Goal: Navigation & Orientation: Find specific page/section

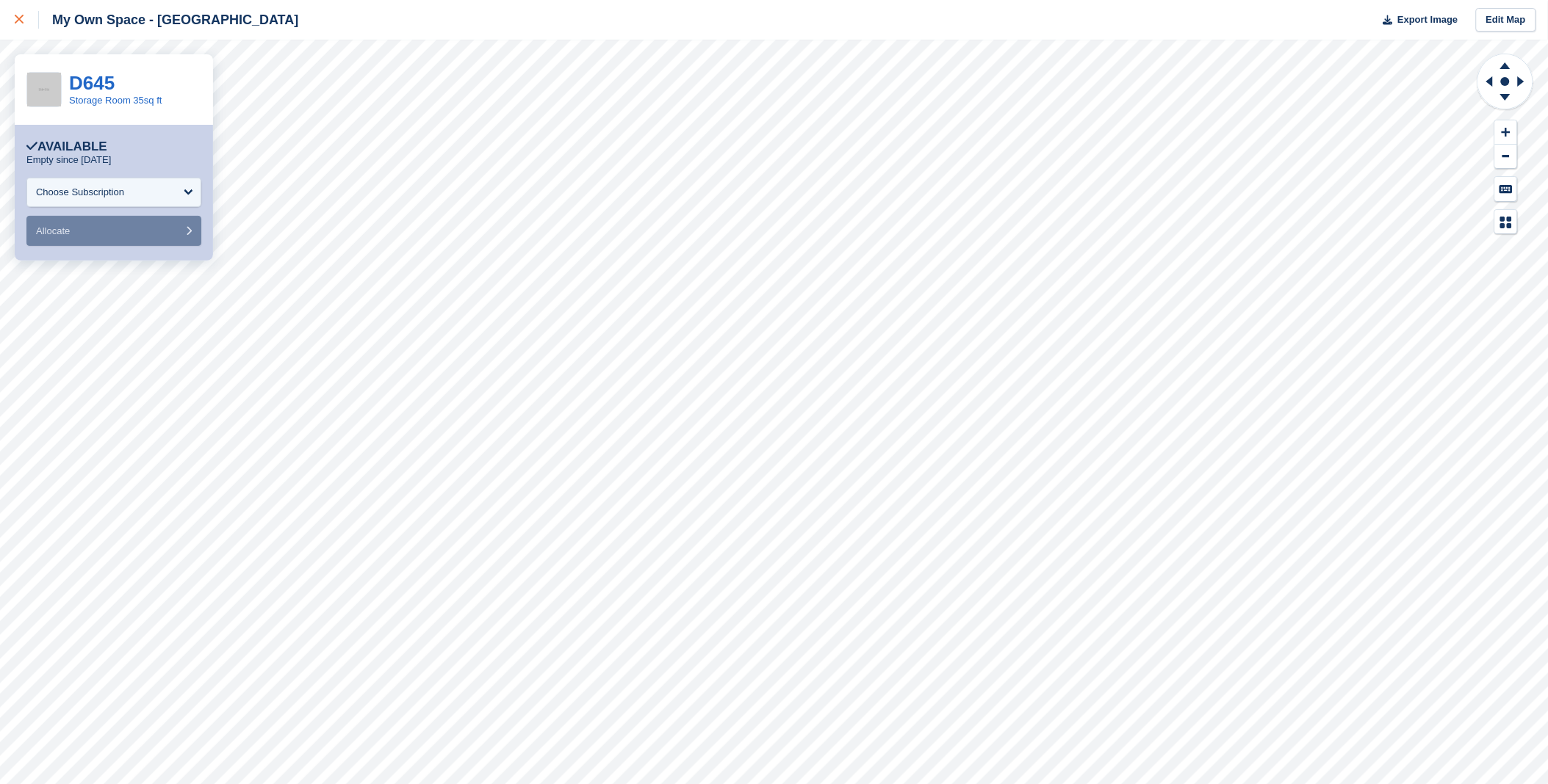
click at [12, 18] on link at bounding box center [19, 20] width 39 height 40
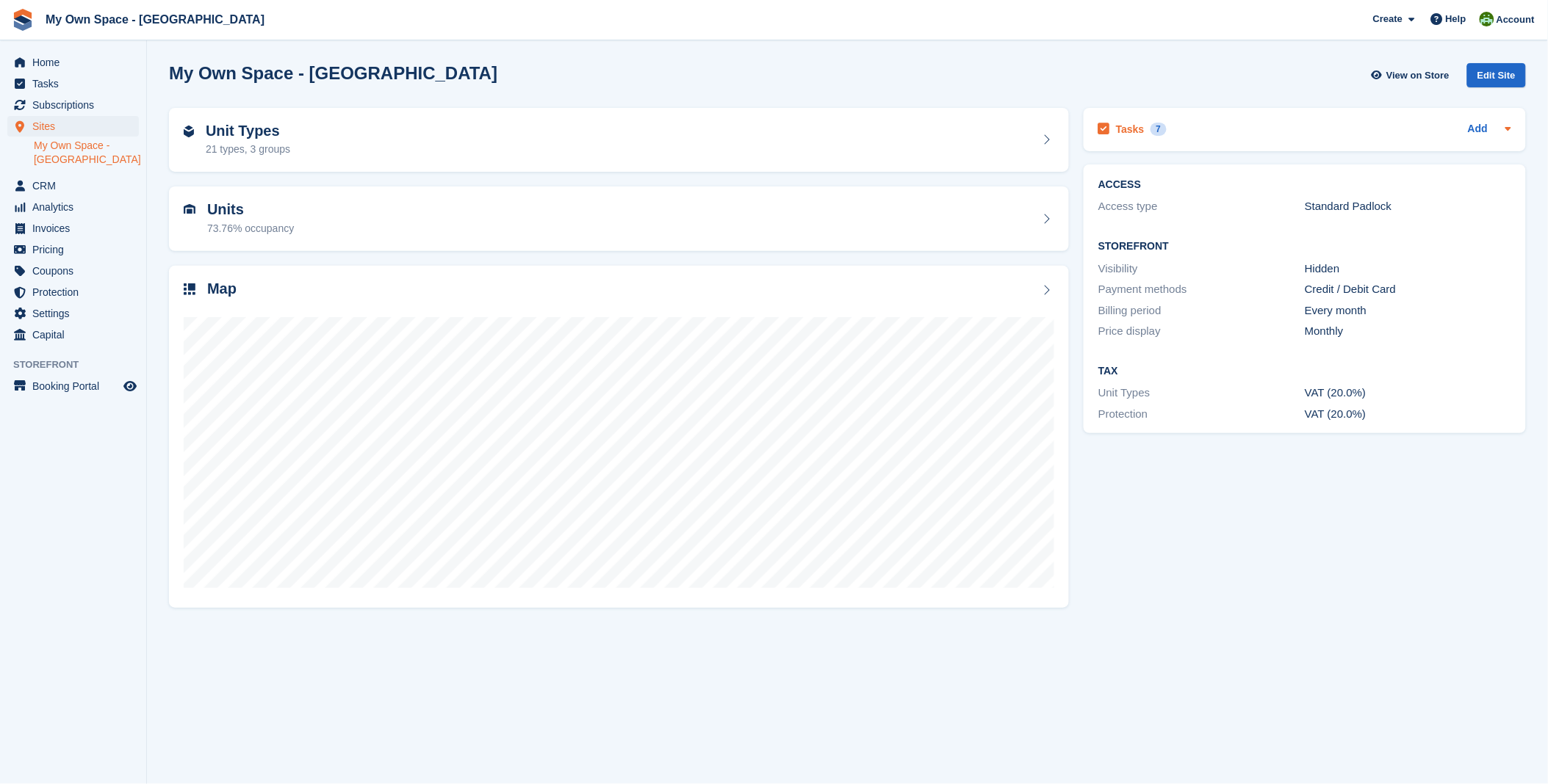
click at [1125, 134] on h2 "Tasks" at bounding box center [1131, 129] width 28 height 13
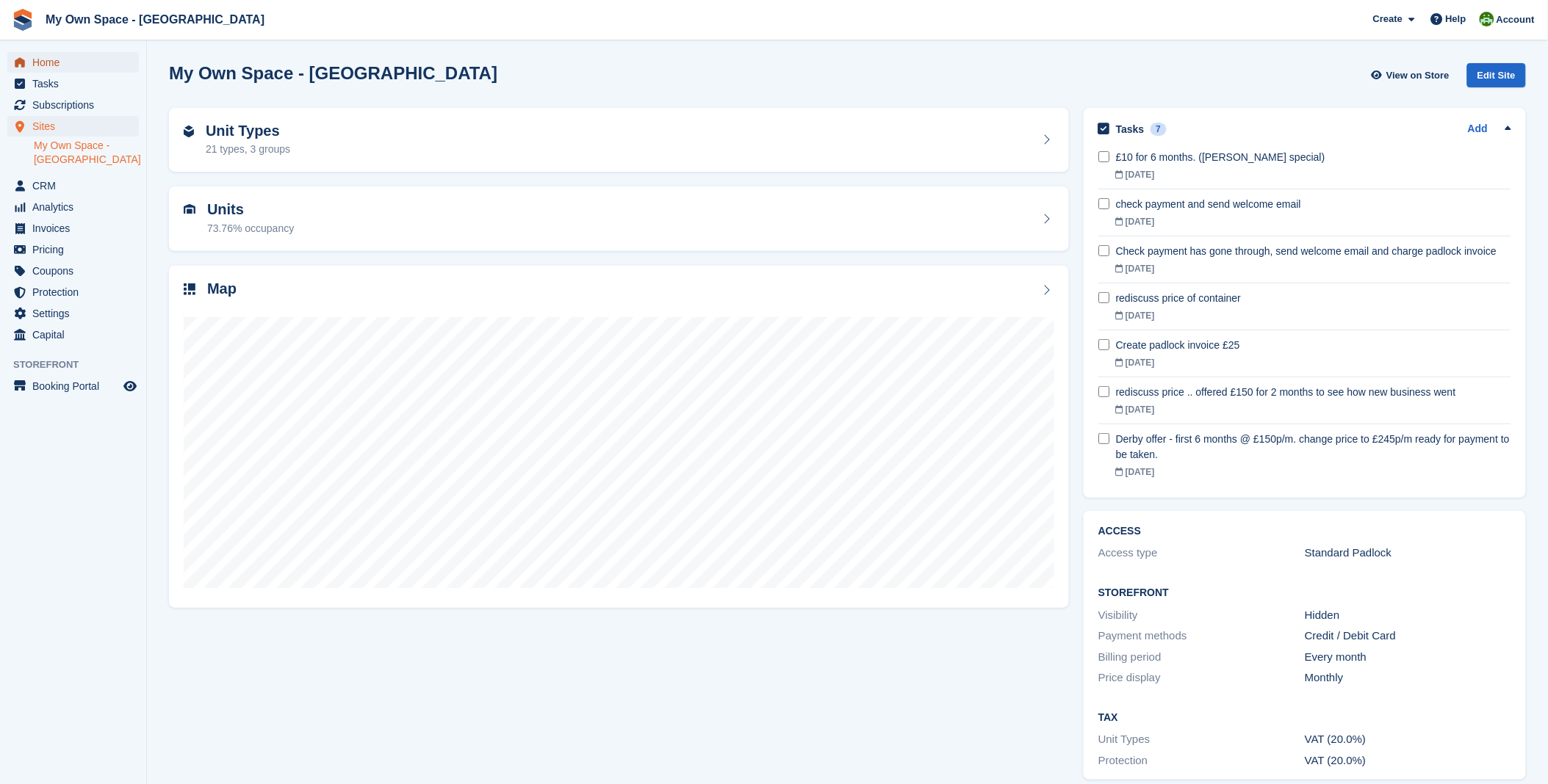
click at [62, 62] on span "Home" at bounding box center [77, 63] width 88 height 21
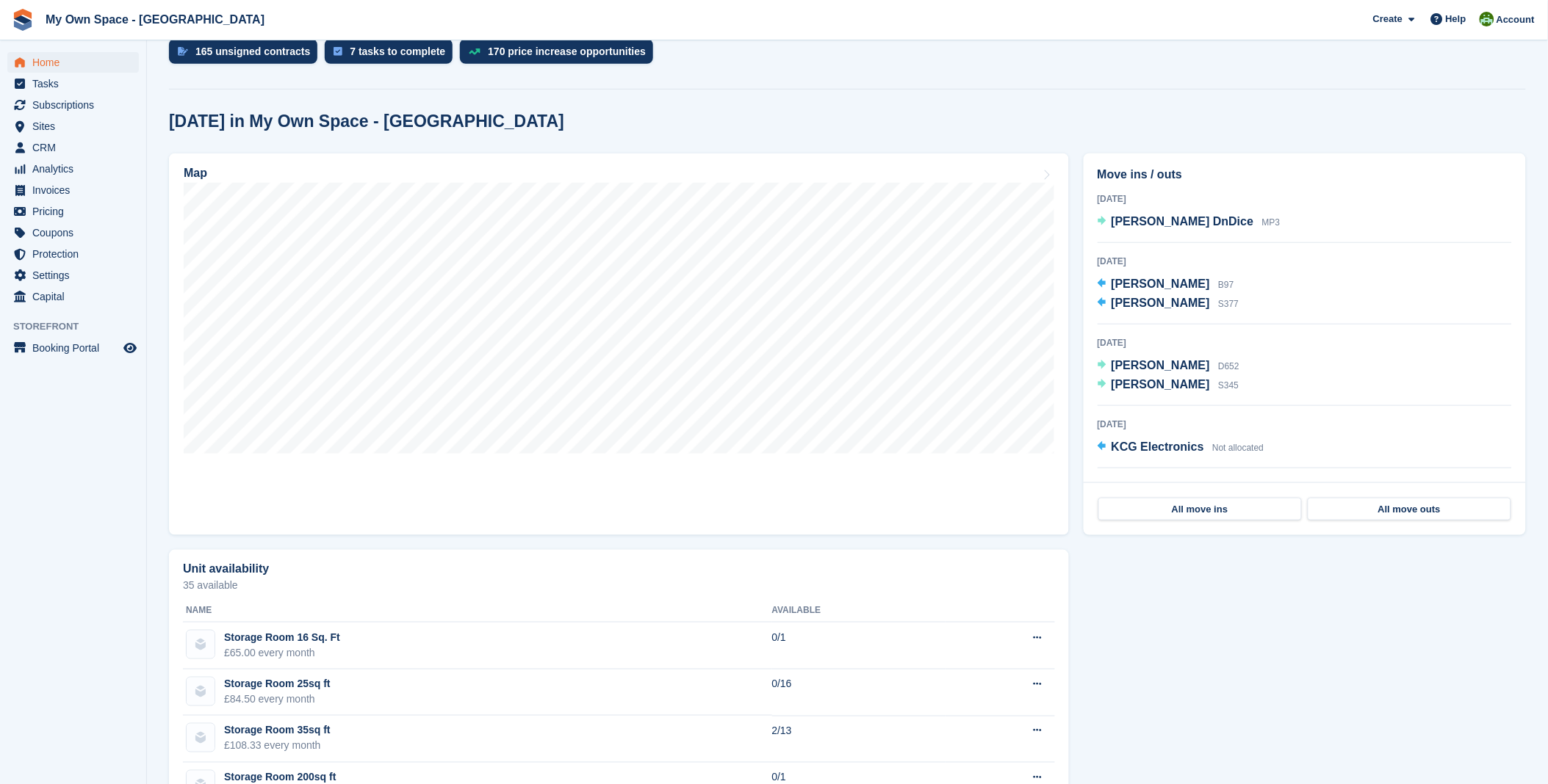
scroll to position [326, 0]
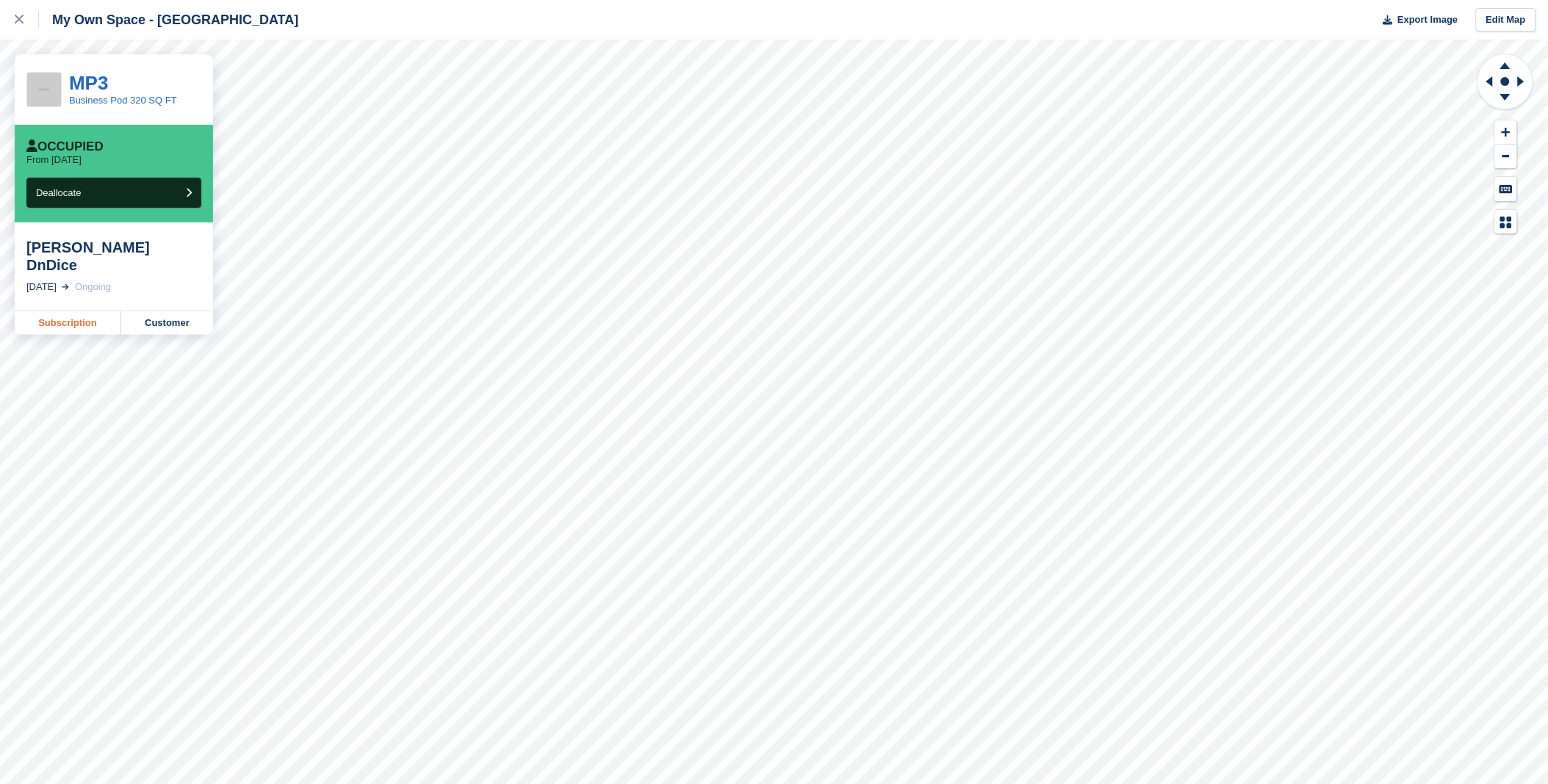
click at [98, 311] on link "Subscription" at bounding box center [68, 323] width 107 height 23
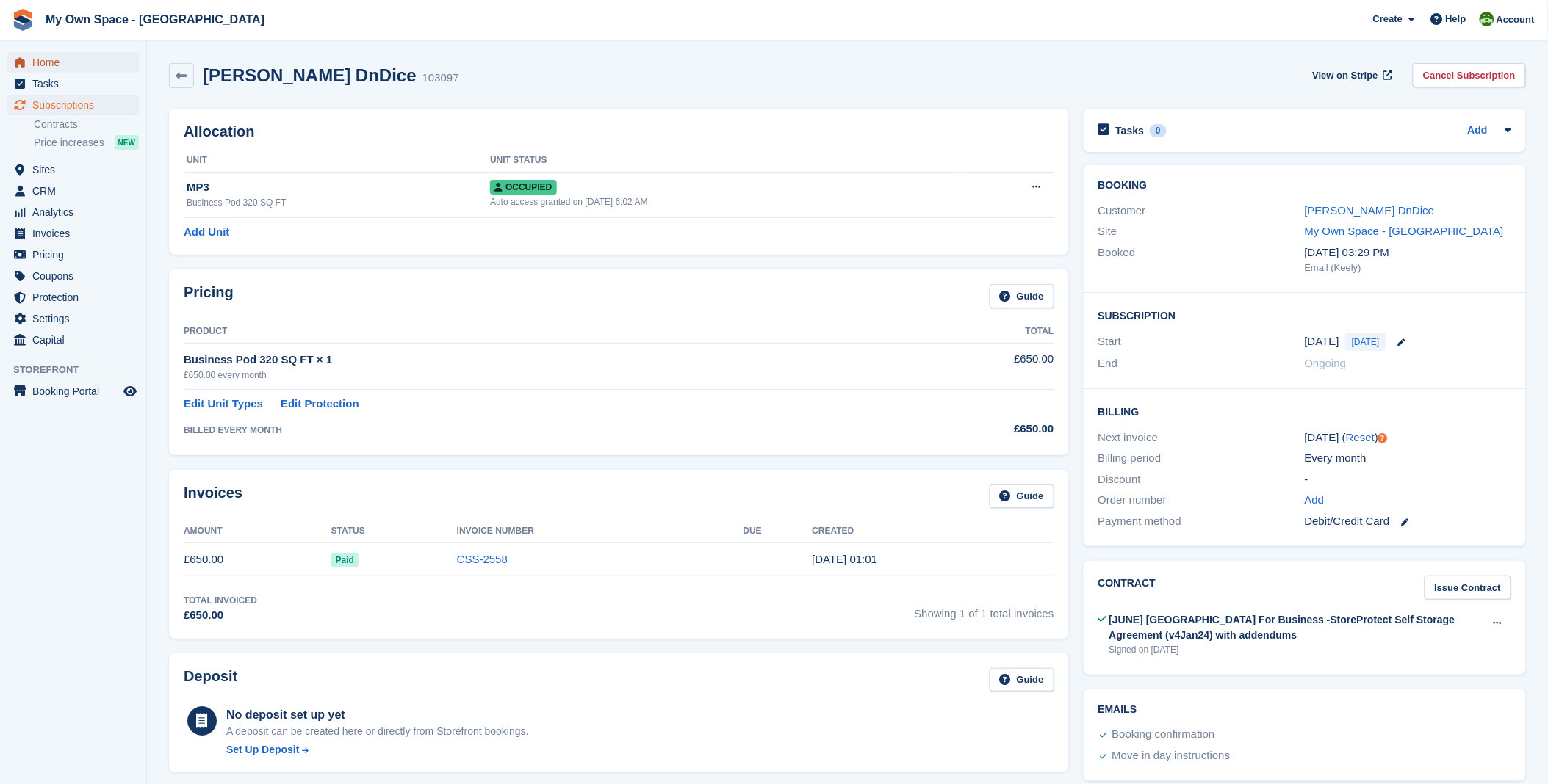
click at [56, 68] on span "Home" at bounding box center [77, 63] width 88 height 21
